Goal: Use online tool/utility: Utilize a website feature to perform a specific function

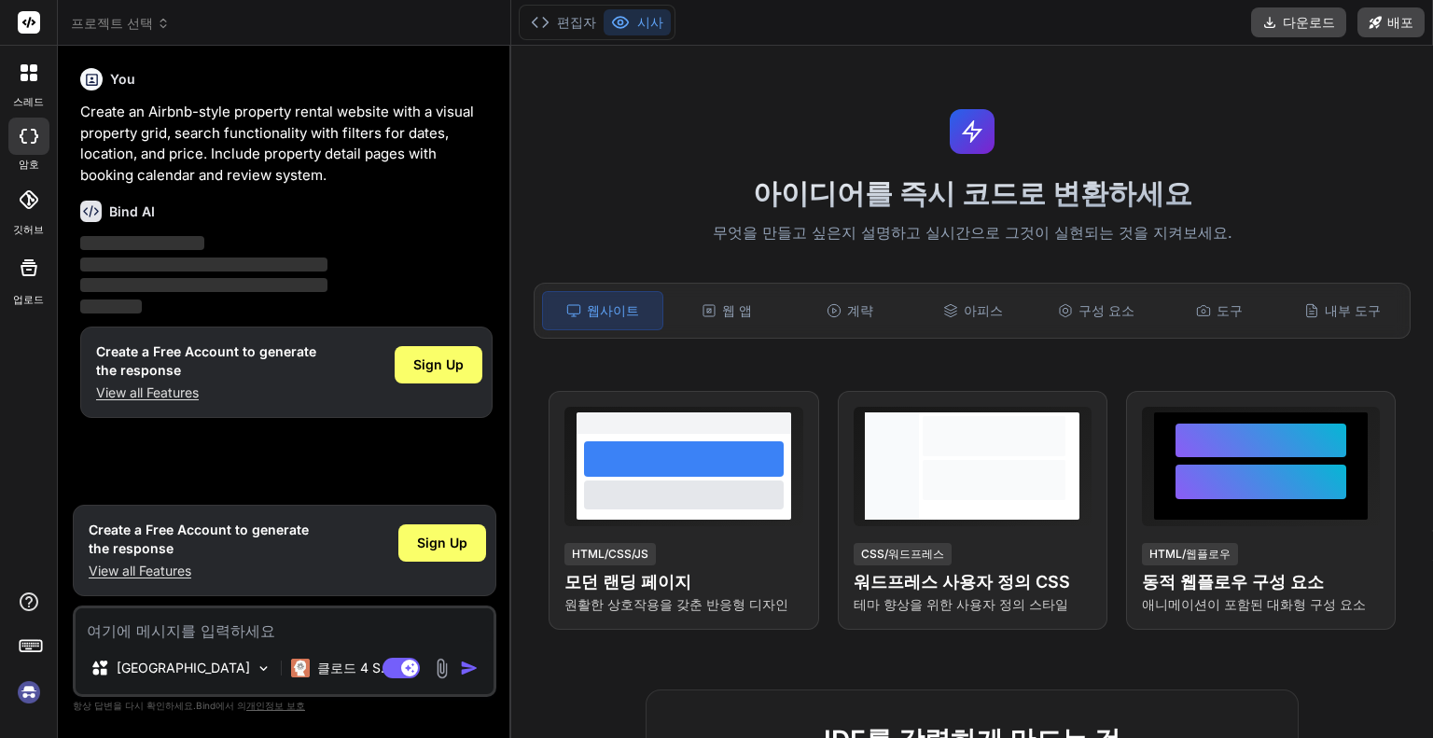
type textarea "x"
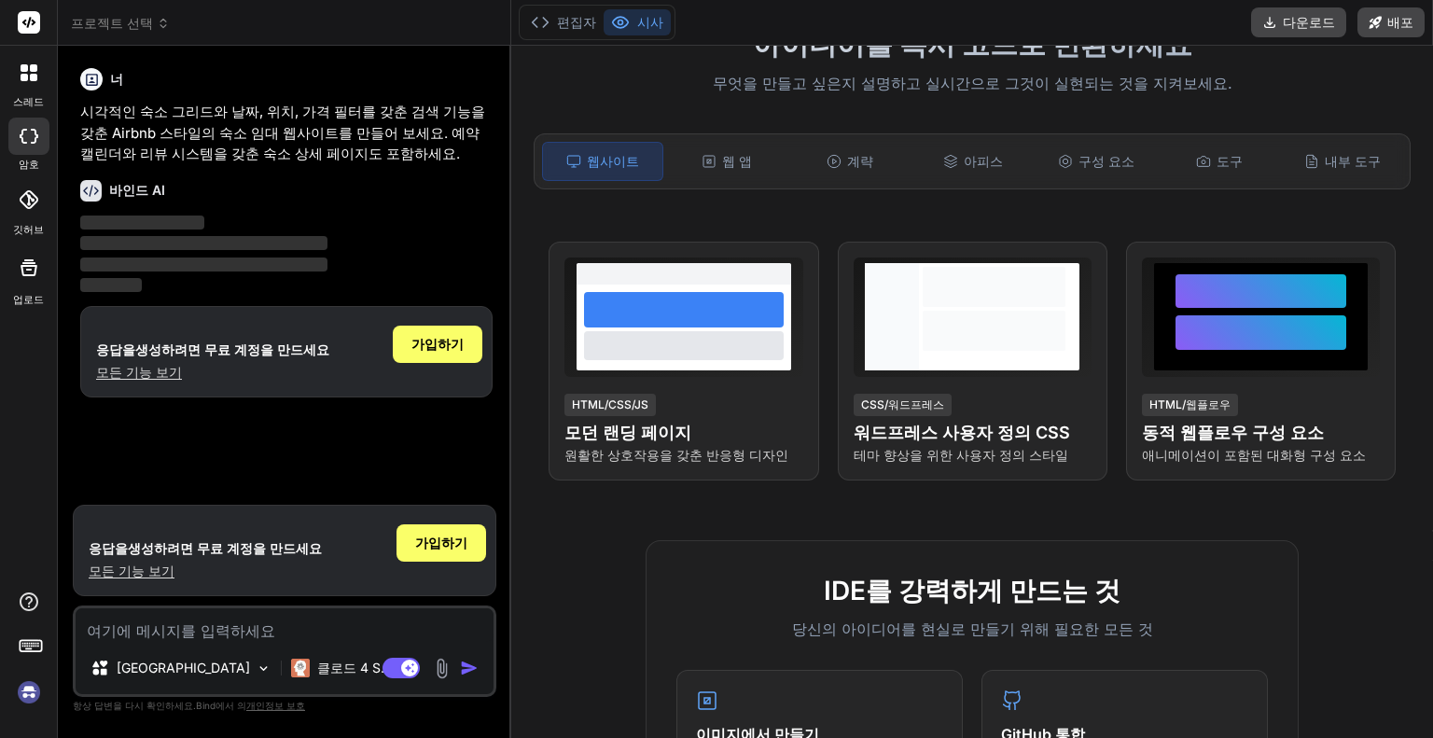
scroll to position [466, 0]
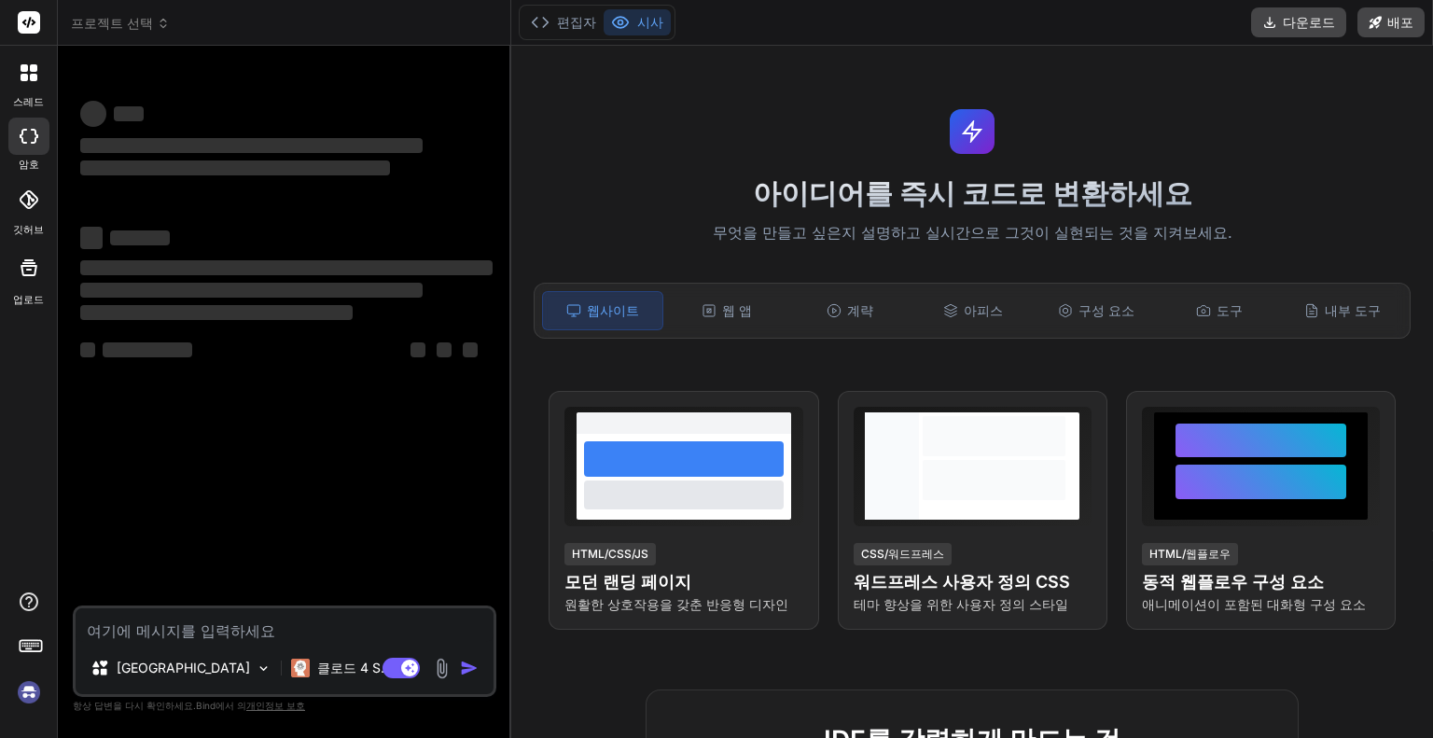
type textarea "x"
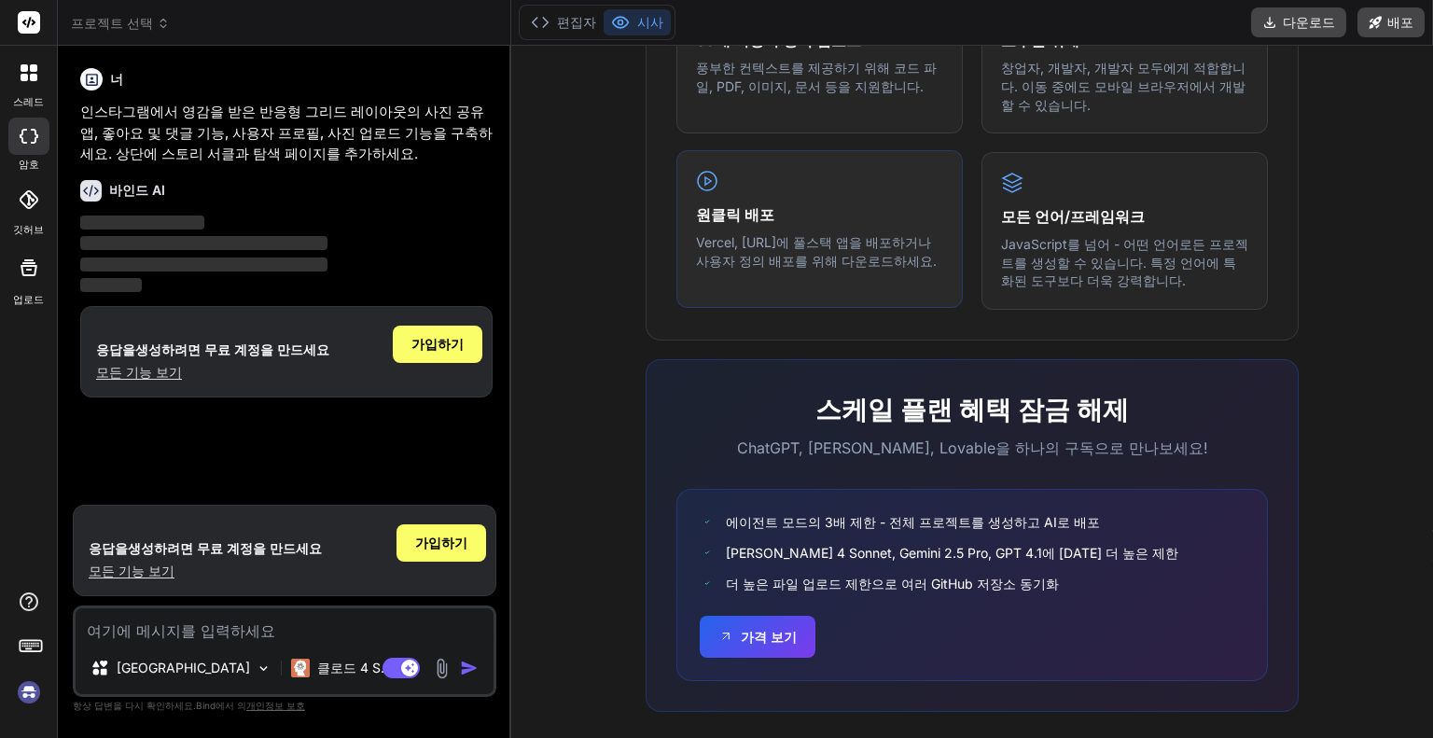
scroll to position [1051, 0]
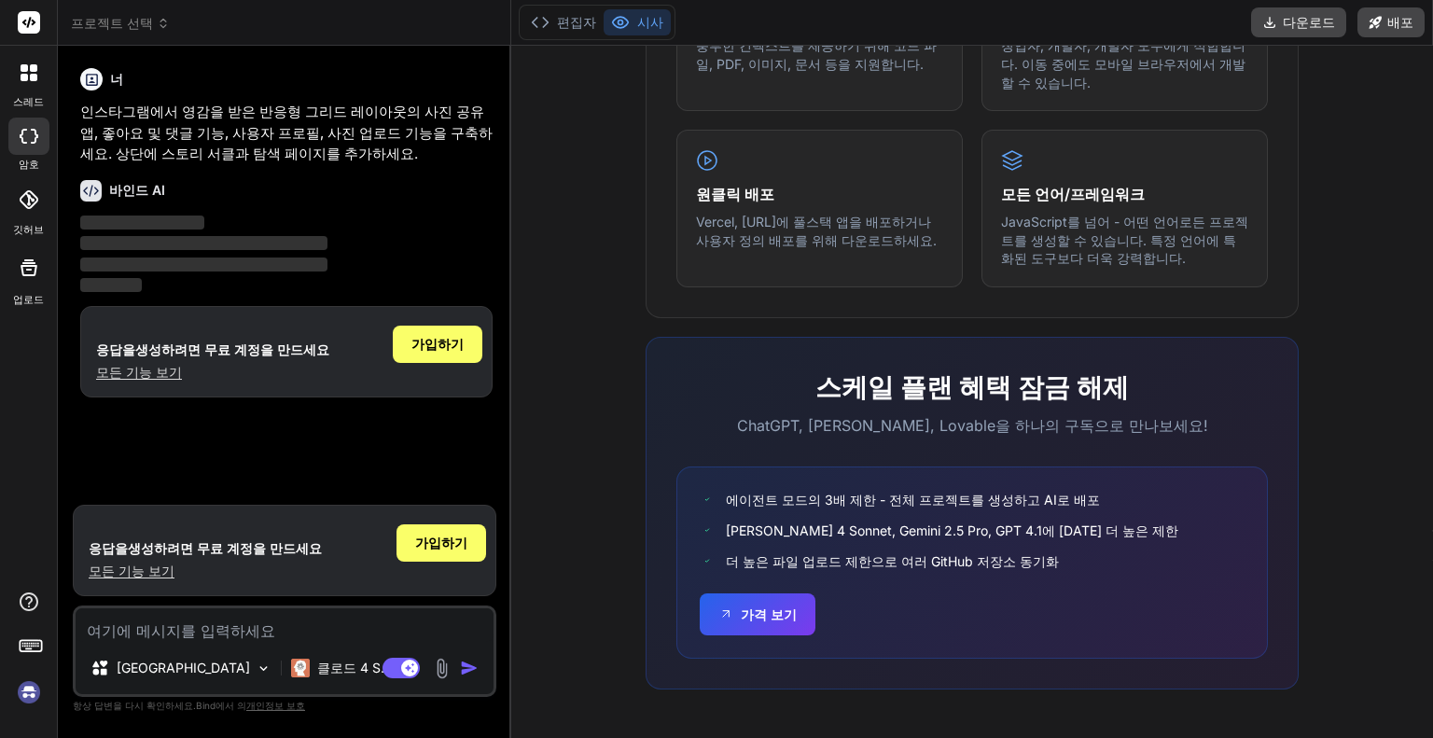
click at [838, 428] on font "ChatGPT, [PERSON_NAME], Lovable을 하나의 구독으로 만나보세요!" at bounding box center [972, 425] width 471 height 19
click at [839, 435] on font "ChatGPT, [PERSON_NAME], Lovable을 하나의 구독으로 만나보세요!" at bounding box center [972, 425] width 471 height 19
click at [841, 436] on div "스케일 플랜 혜택 잠금 해제 ChatGPT, Claude, Lovable을 하나의 구독으로 만나보세요! 에이전트 모드의 3배 제한 - 전체 프…" at bounding box center [971, 513] width 653 height 353
click at [940, 447] on div "스케일 플랜 혜택 잠금 해제 ChatGPT, Claude, Lovable을 하나의 구독으로 만나보세요! 에이전트 모드의 3배 제한 - 전체 프…" at bounding box center [971, 513] width 653 height 353
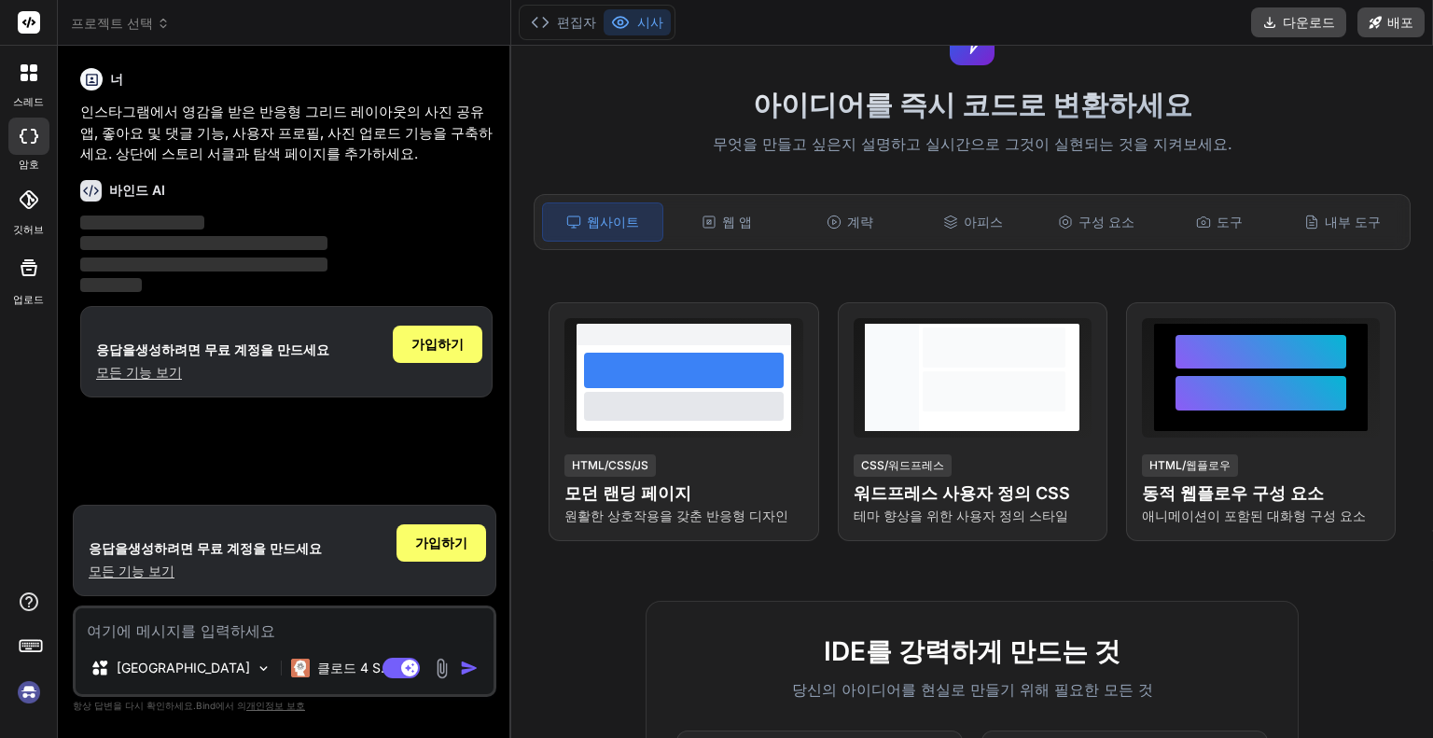
scroll to position [0, 0]
